Goal: Find contact information: Find contact information

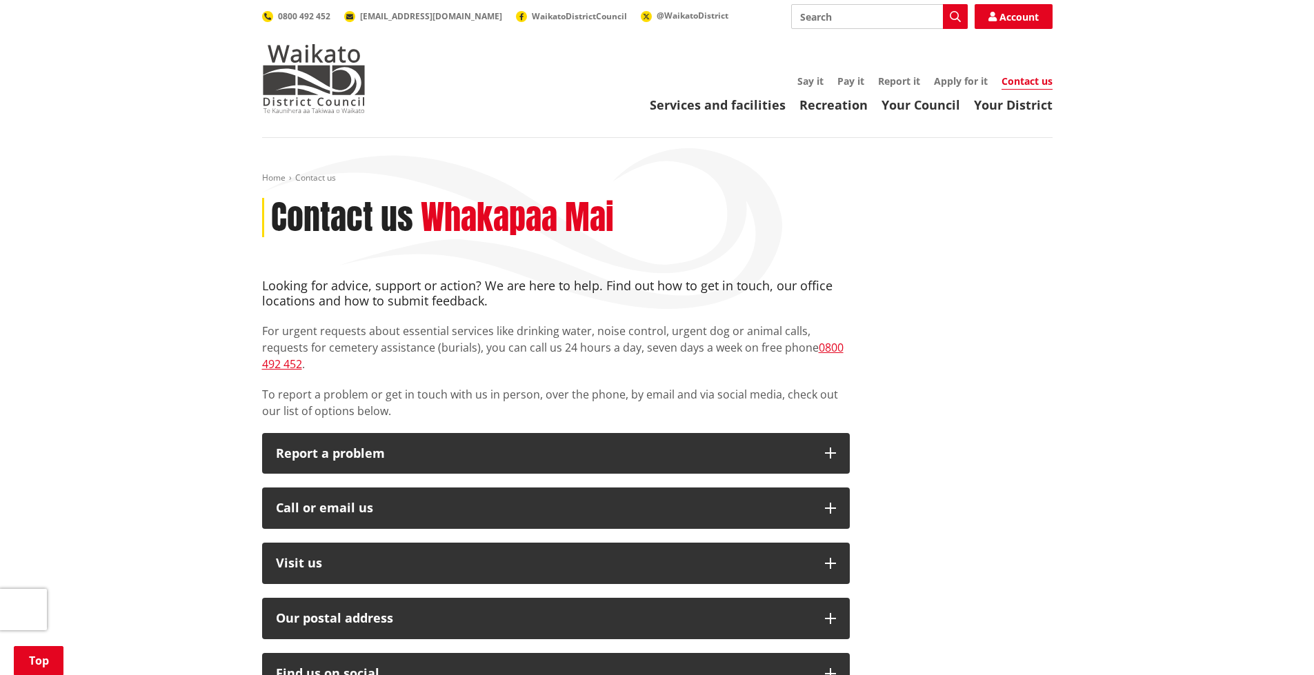
scroll to position [276, 0]
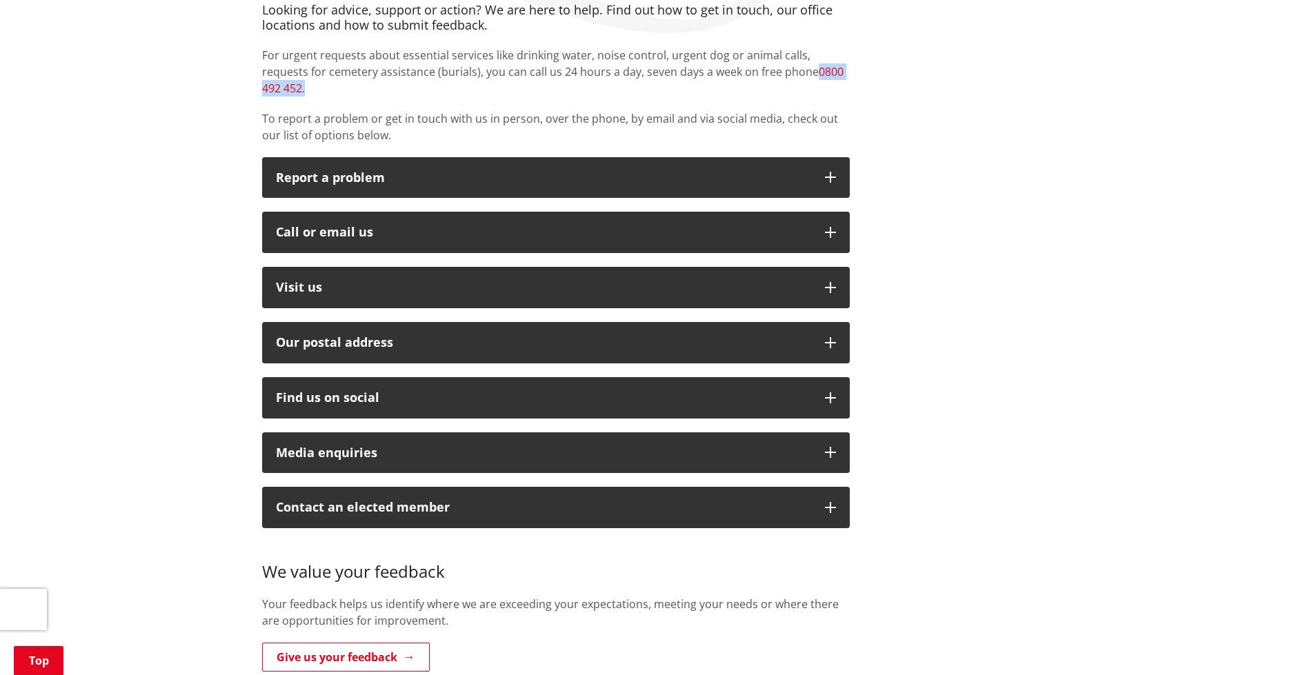
drag, startPoint x: 837, startPoint y: 68, endPoint x: 767, endPoint y: 66, distance: 70.4
click at [767, 66] on p "For urgent requests about essential services like drinking water, noise control…" at bounding box center [556, 72] width 588 height 50
click at [1036, 75] on div "Looking for advice, support or action? We are here to help. Find out how to get…" at bounding box center [657, 345] width 811 height 684
click at [1061, 205] on div "Looking for advice, support or action? We are here to help. Find out how to get…" at bounding box center [657, 345] width 811 height 684
